Goal: Entertainment & Leisure: Consume media (video, audio)

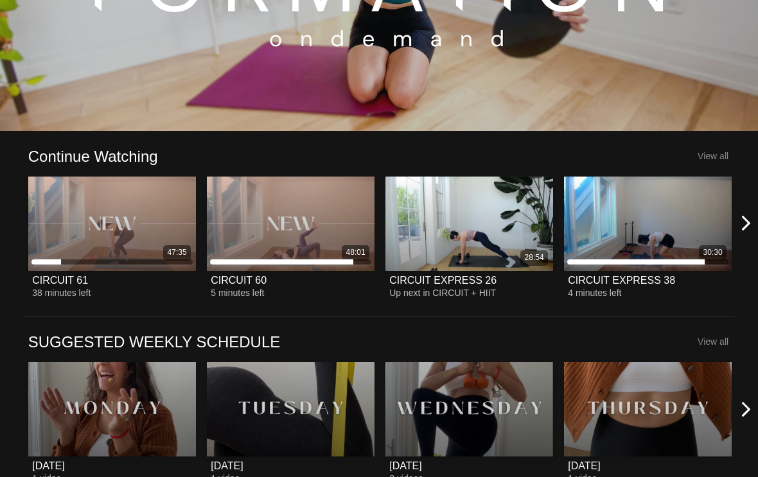
scroll to position [209, 0]
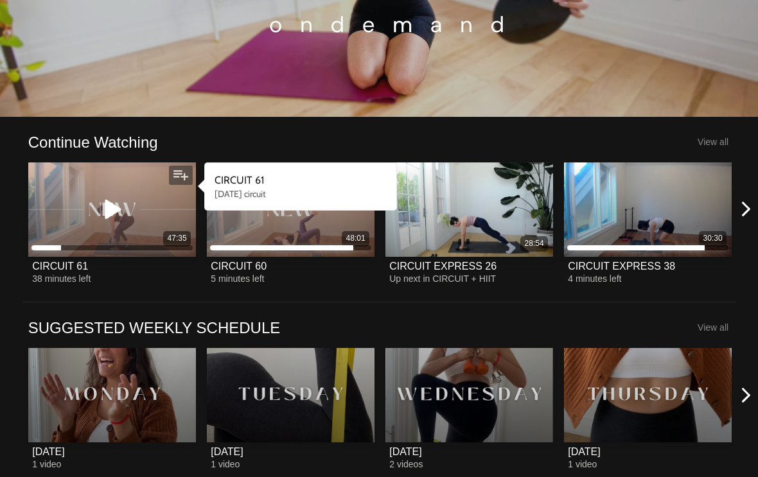
click at [113, 192] on div "47:35" at bounding box center [112, 210] width 168 height 94
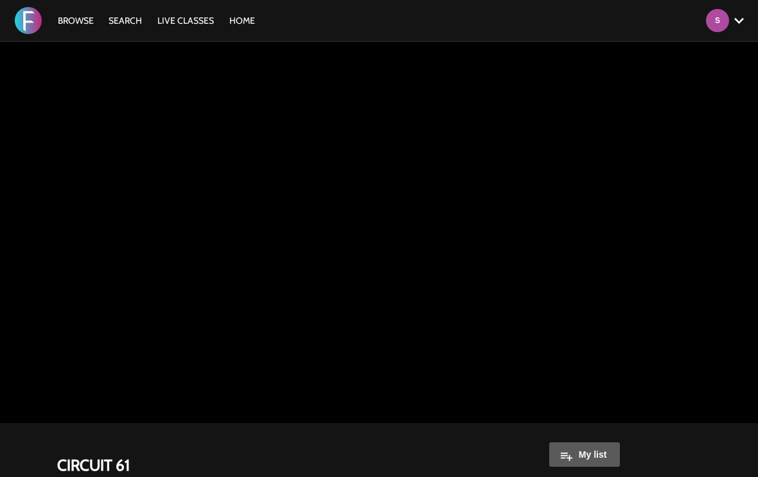
click at [76, 21] on link "Browse" at bounding box center [75, 21] width 49 height 12
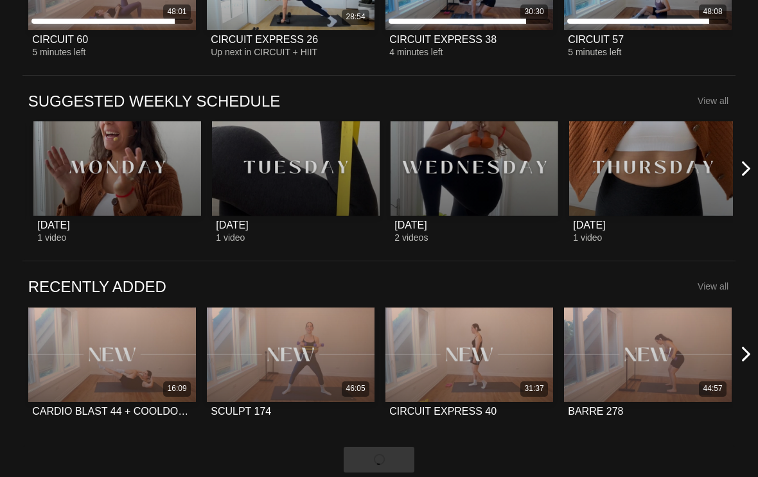
scroll to position [439, 0]
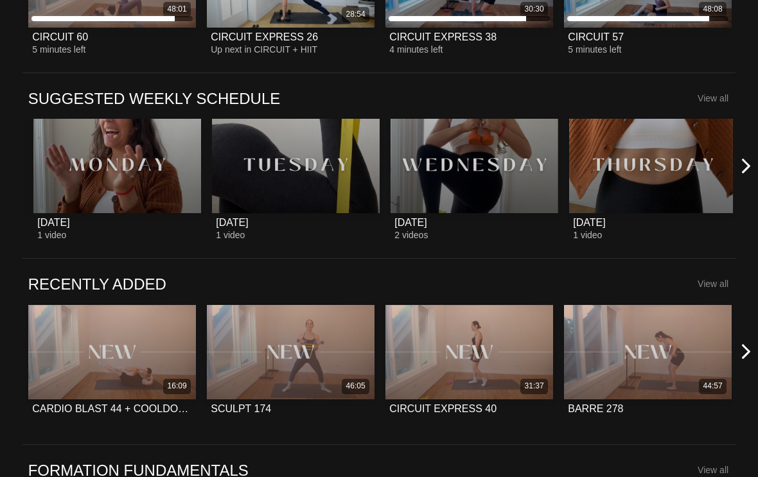
click at [752, 351] on icon at bounding box center [746, 352] width 16 height 16
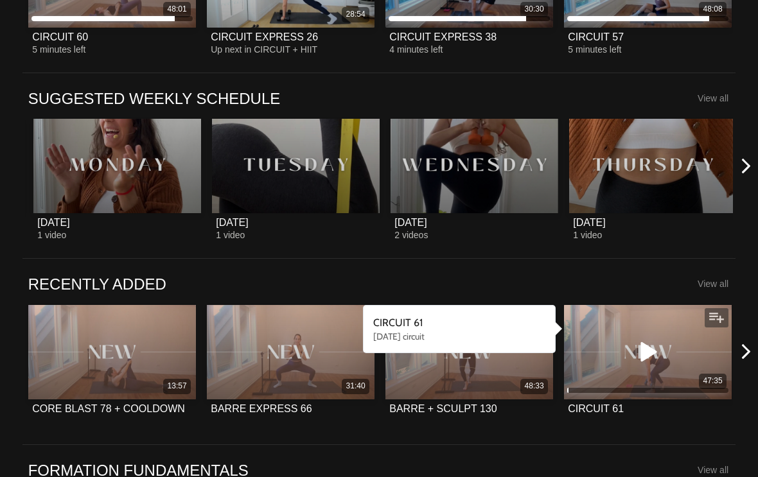
click at [648, 354] on icon at bounding box center [647, 352] width 39 height 22
